Goal: Check status: Verify the current state of an ongoing process or item

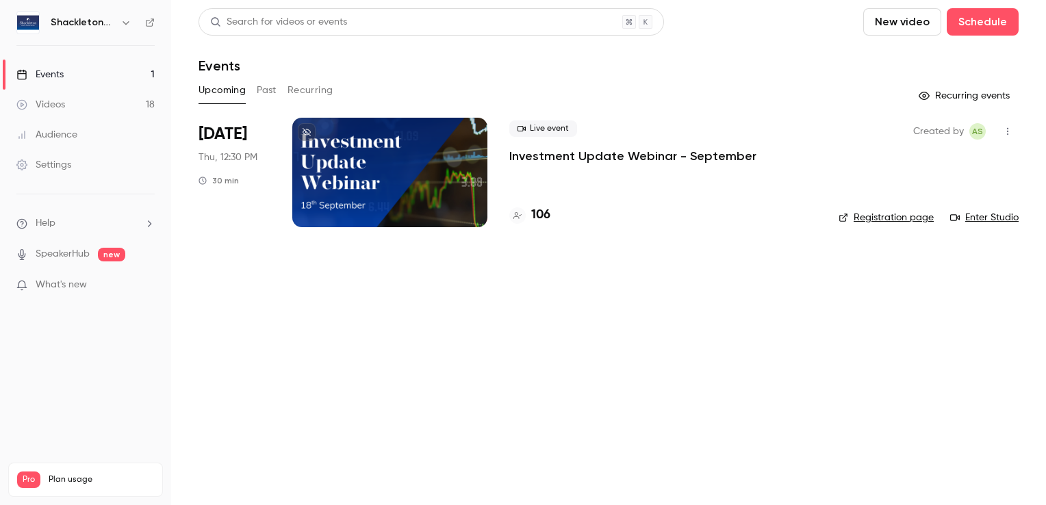
click at [1011, 129] on icon "button" at bounding box center [1008, 132] width 11 height 10
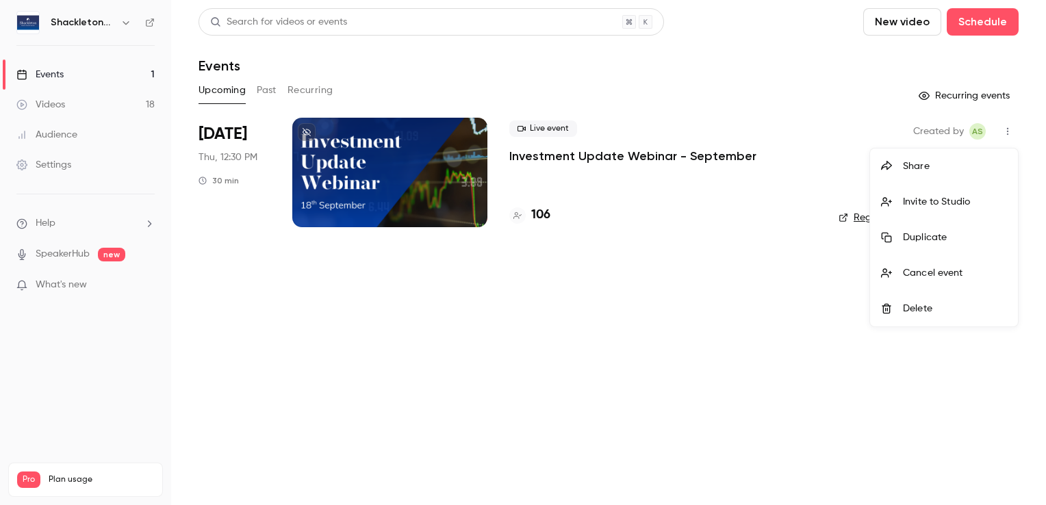
click at [786, 306] on div at bounding box center [523, 252] width 1046 height 505
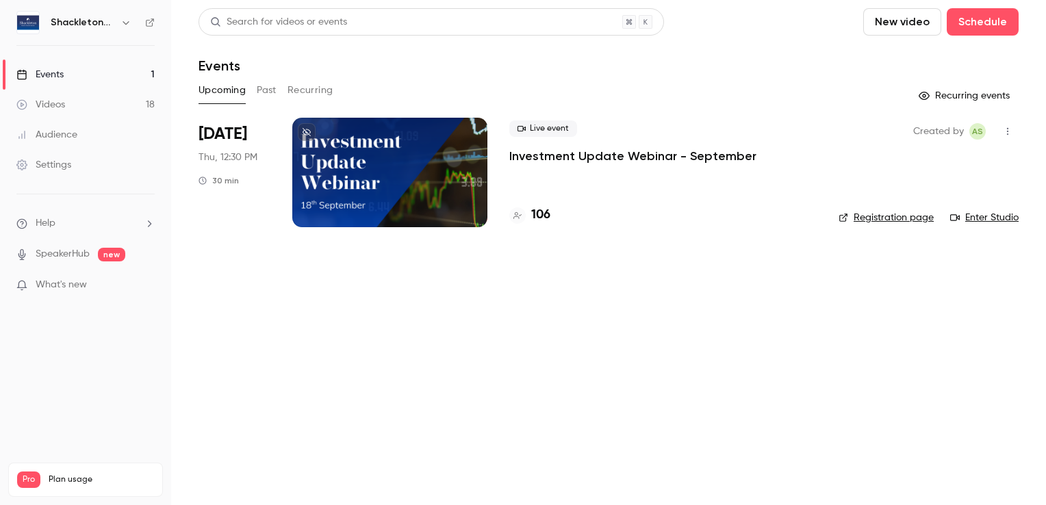
click at [575, 155] on p "Investment Update Webinar - September" at bounding box center [632, 156] width 247 height 16
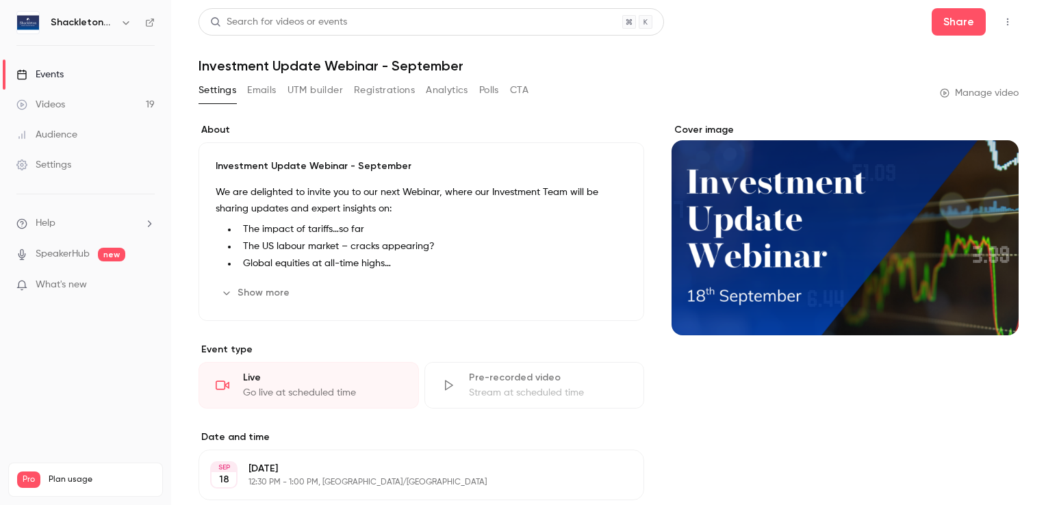
click at [401, 90] on button "Registrations" at bounding box center [384, 90] width 61 height 22
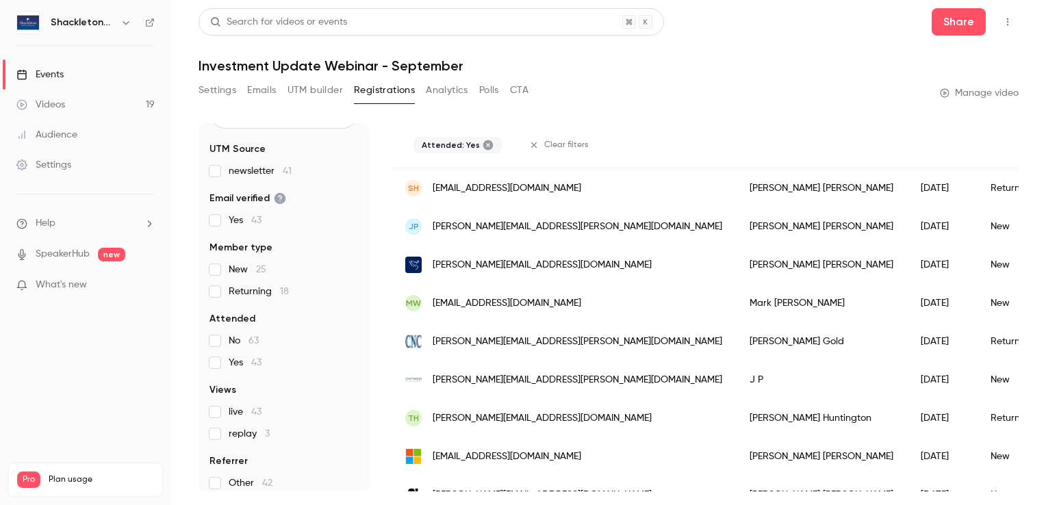
scroll to position [137, 0]
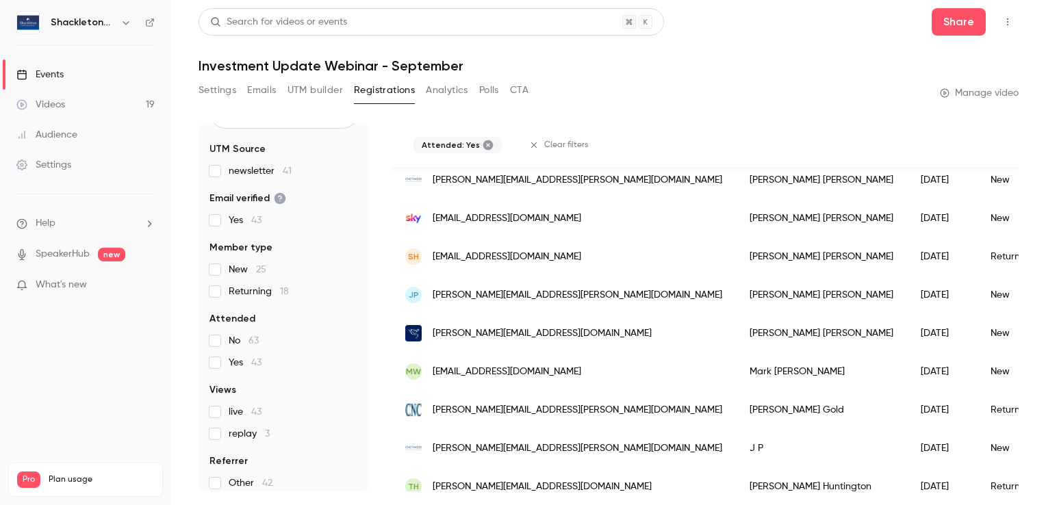
click at [247, 114] on div "43 People UTM Source newsletter 41 Email verified Yes 43 Member type New 25 Ret…" at bounding box center [609, 299] width 820 height 385
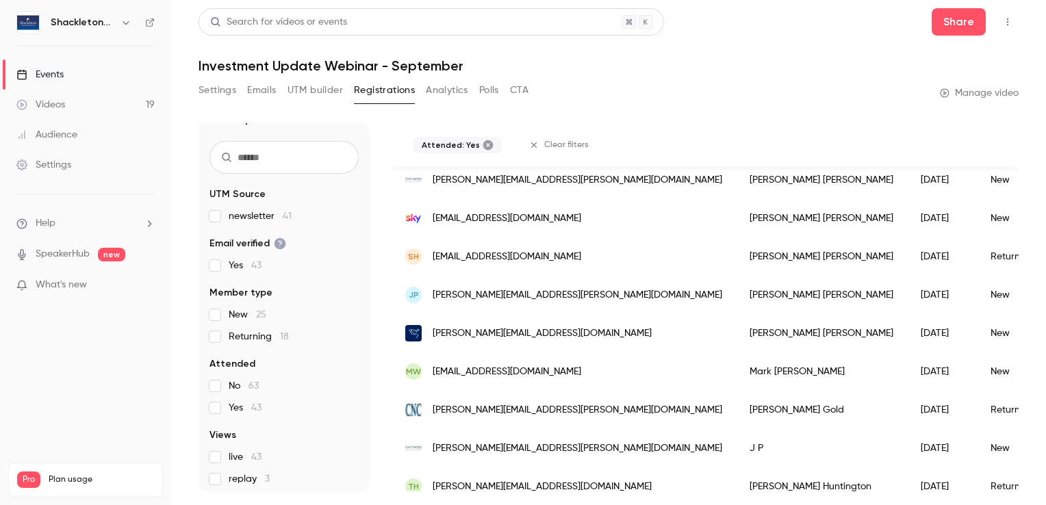
scroll to position [0, 0]
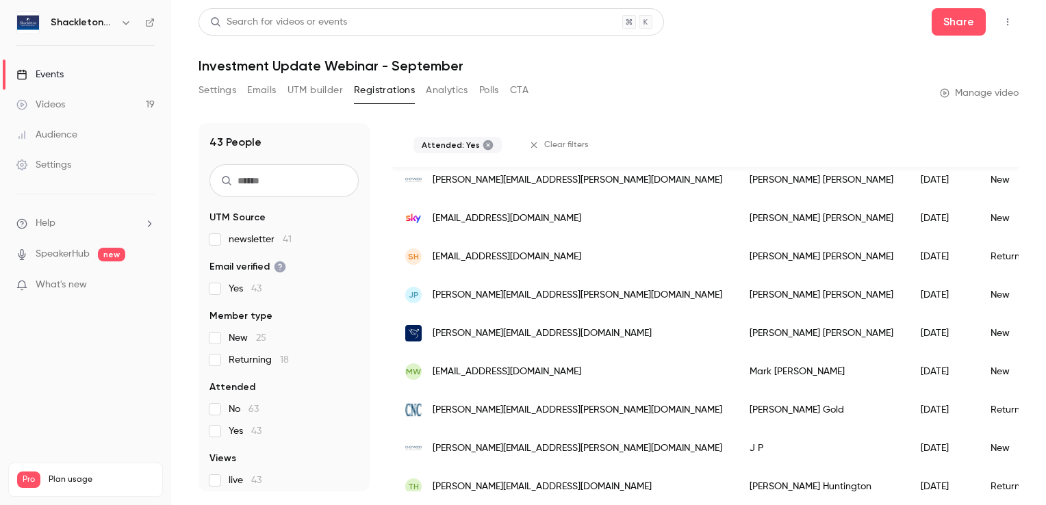
click at [292, 182] on input "text" at bounding box center [284, 180] width 149 height 33
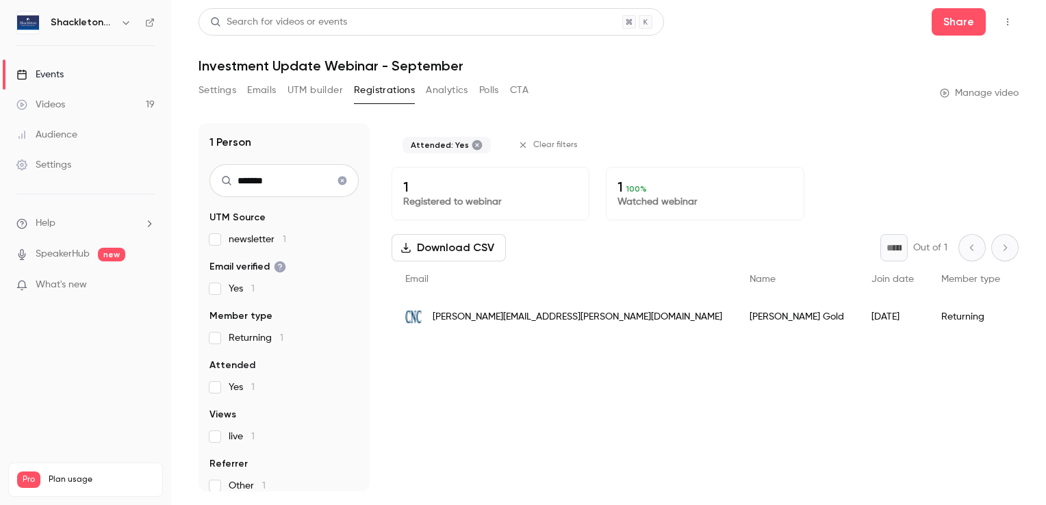
click at [258, 177] on input "*******" at bounding box center [284, 180] width 149 height 33
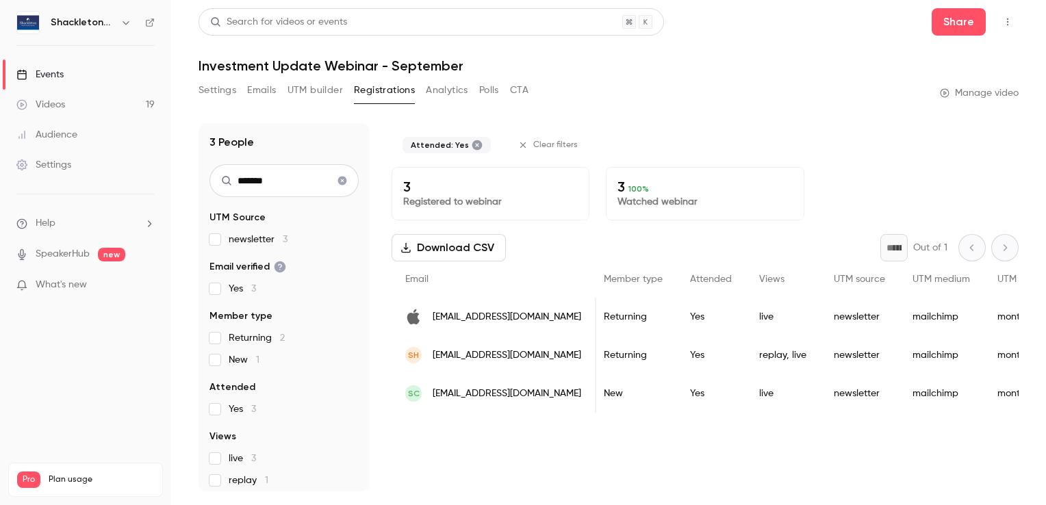
scroll to position [0, 243]
type input "*******"
